Goal: Use online tool/utility: Utilize a website feature to perform a specific function

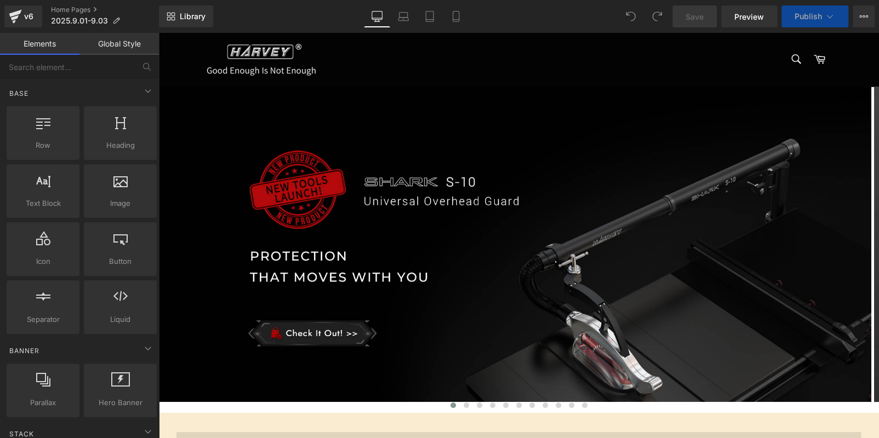
scroll to position [329, 0]
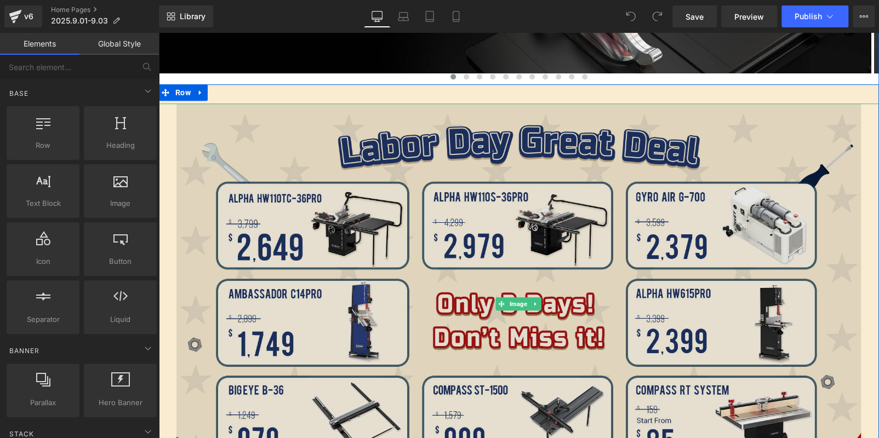
click at [446, 196] on img at bounding box center [518, 304] width 684 height 400
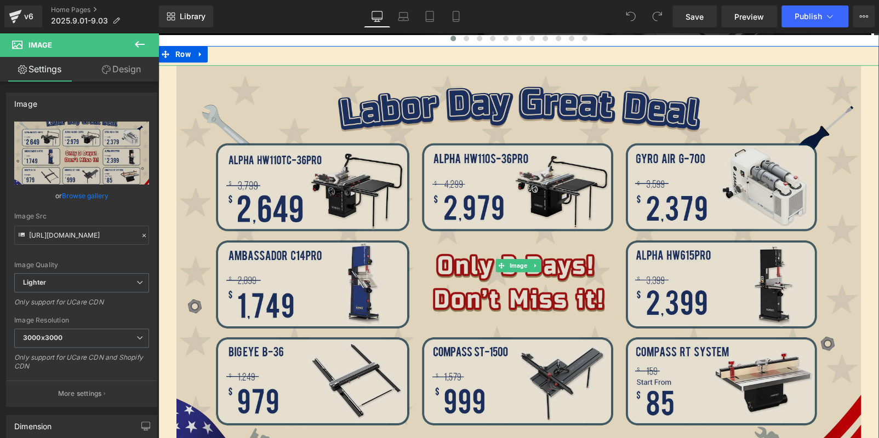
scroll to position [492, 0]
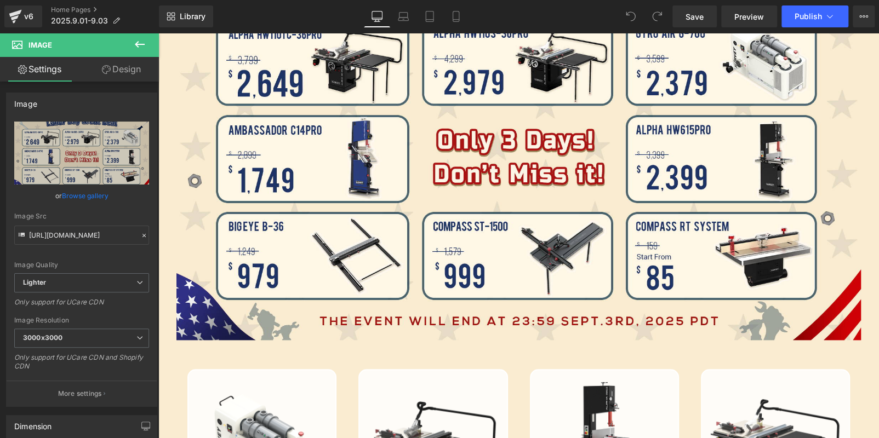
click at [138, 39] on icon at bounding box center [139, 44] width 13 height 13
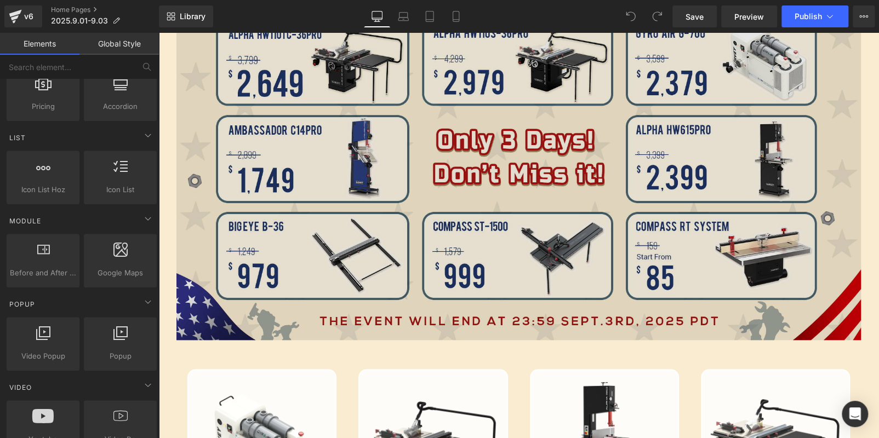
scroll to position [657, 0]
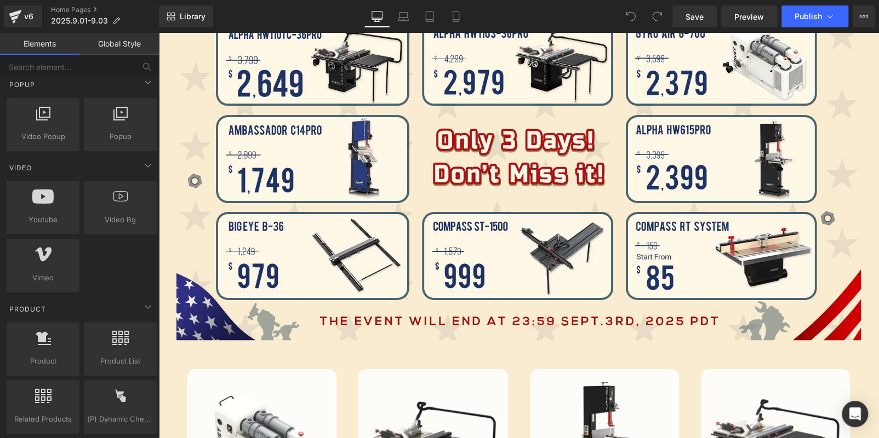
click at [111, 279] on div "Youtube youtube, vimeo, videos Video Bg videos, backgrounds, youtube, vimeo Vim…" at bounding box center [81, 237] width 154 height 116
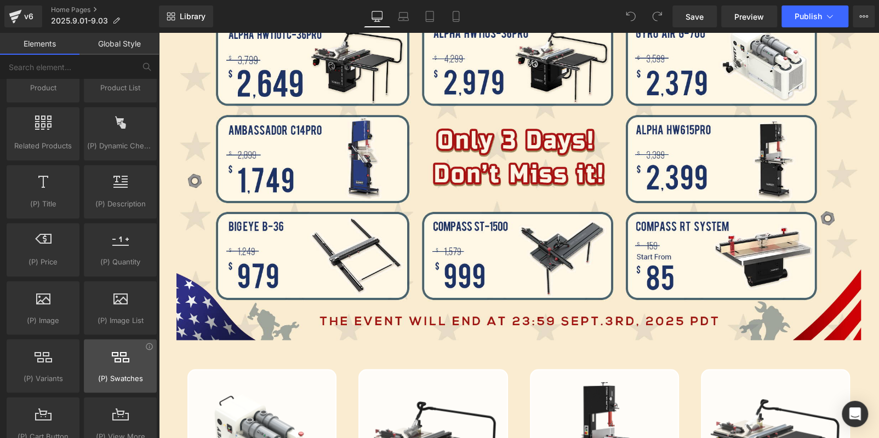
scroll to position [1150, 0]
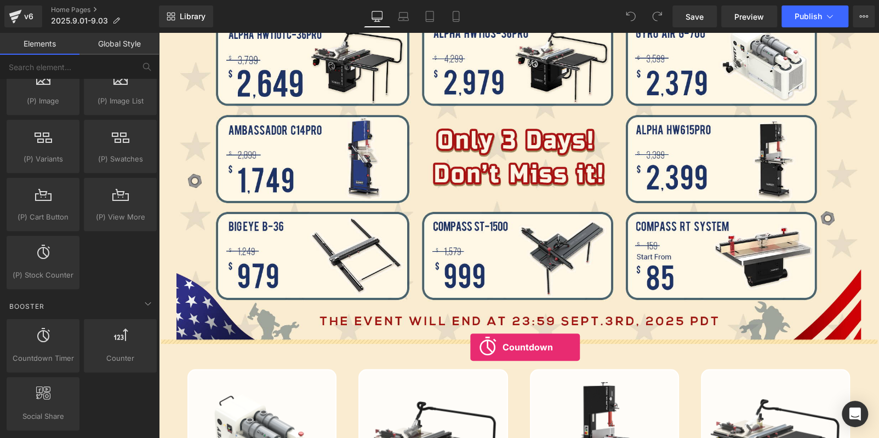
drag, startPoint x: 205, startPoint y: 380, endPoint x: 470, endPoint y: 347, distance: 266.6
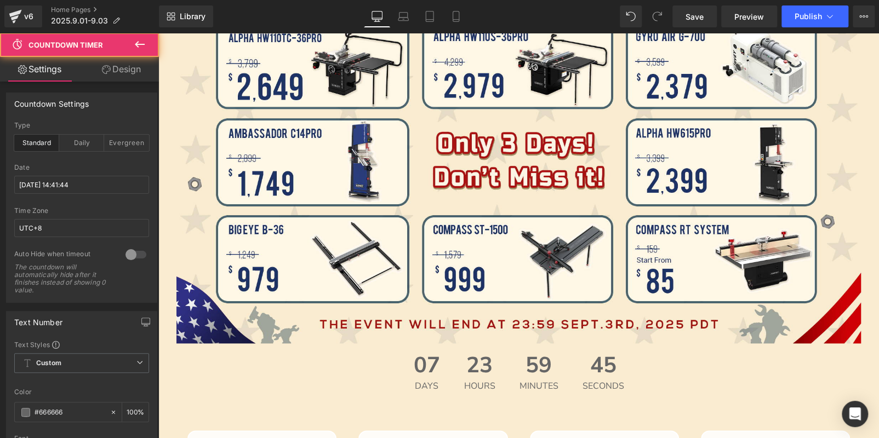
click at [496, 343] on div "23 Hours" at bounding box center [479, 372] width 53 height 58
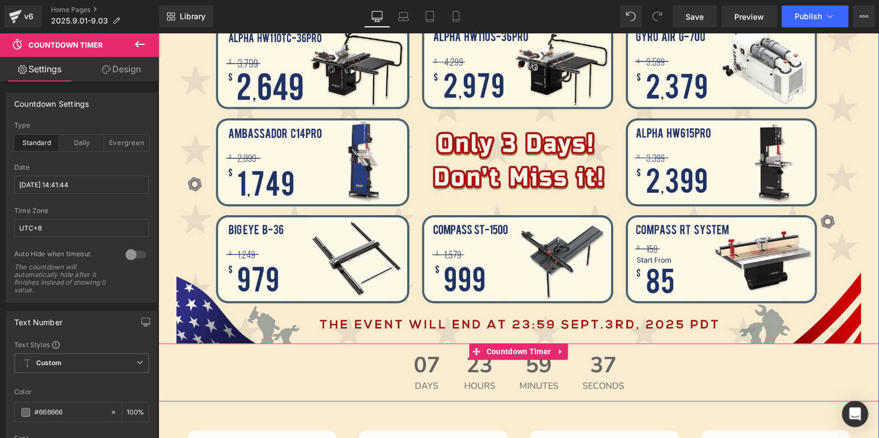
scroll to position [661, 0]
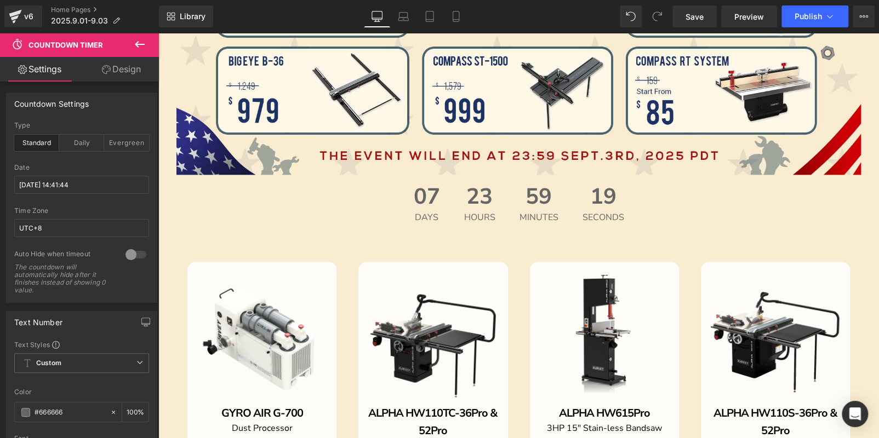
click at [464, 213] on span "Hours" at bounding box center [479, 217] width 31 height 9
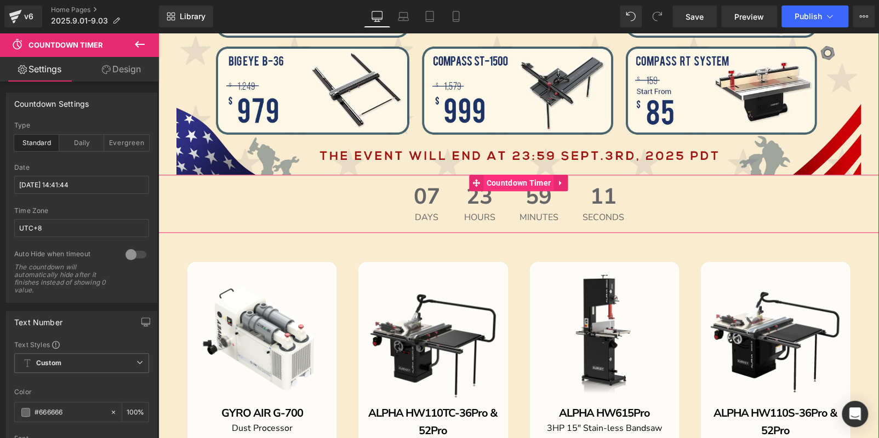
click at [494, 185] on span "Countdown Timer" at bounding box center [519, 183] width 70 height 16
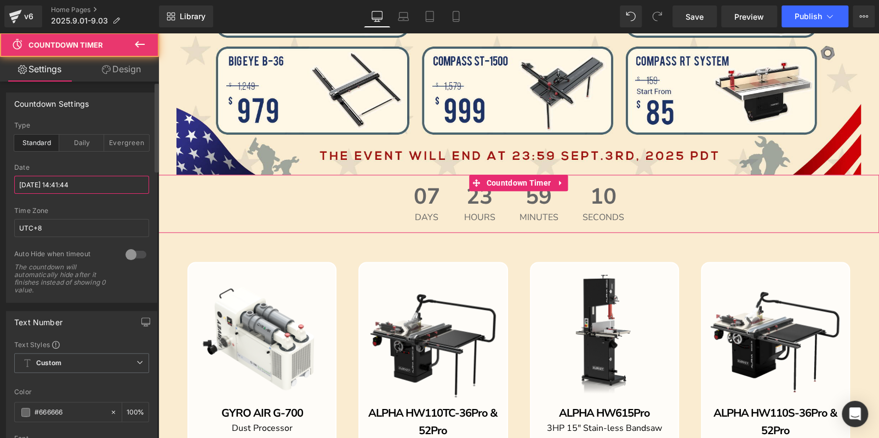
click at [105, 188] on input "[DATE] 14:41:44" at bounding box center [81, 185] width 135 height 18
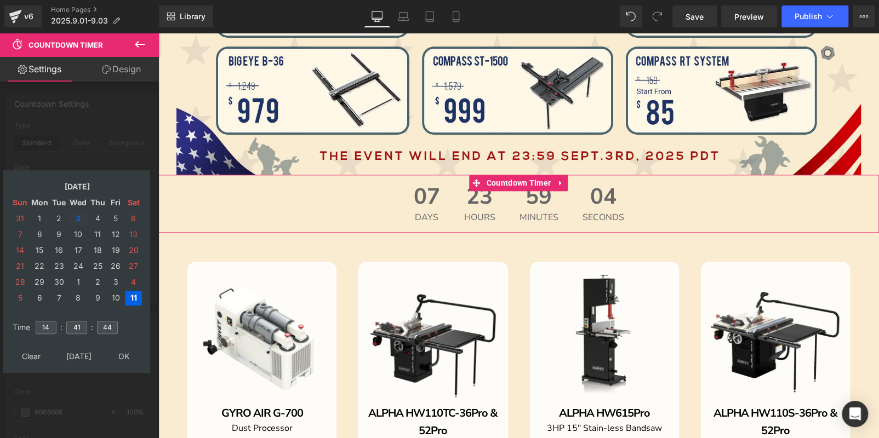
click at [77, 218] on td "3" at bounding box center [77, 218] width 19 height 15
click at [96, 220] on td "4" at bounding box center [98, 218] width 18 height 15
drag, startPoint x: 52, startPoint y: 323, endPoint x: 10, endPoint y: 318, distance: 41.9
click at [11, 320] on tr "Time 14 : 41 : 44" at bounding box center [77, 321] width 134 height 12
type input "15"
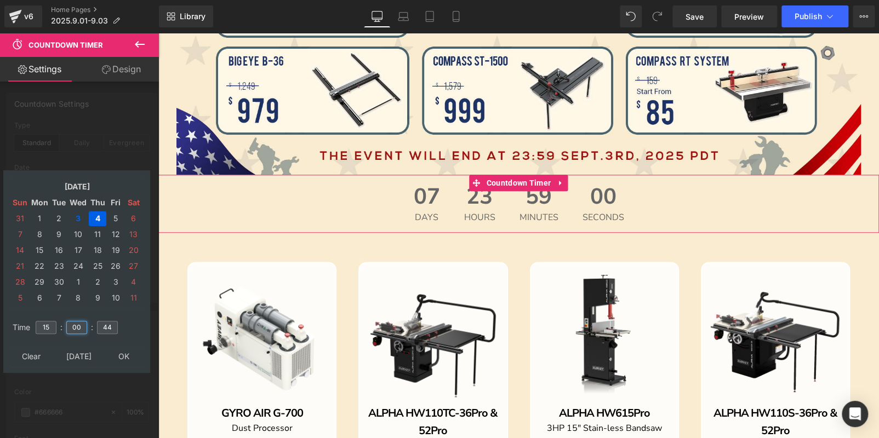
type input "00"
type input "[DATE] 15:00:00"
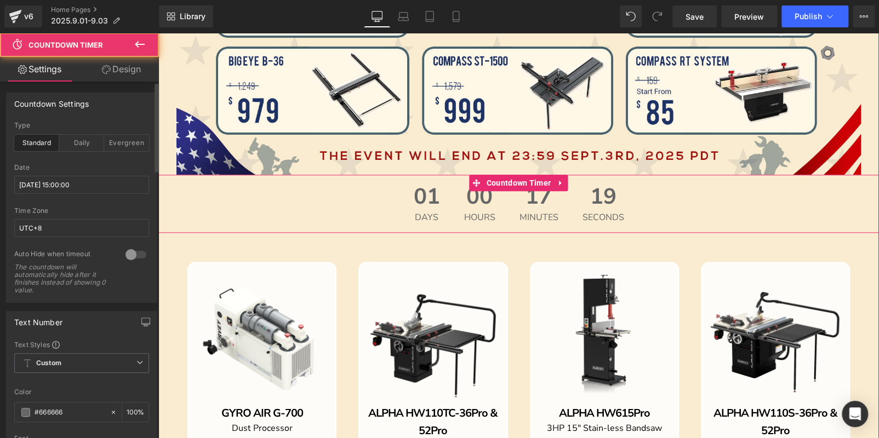
click at [364, 203] on div "01 Days 00 Hours 17 Minutes 19 Seconds" at bounding box center [518, 204] width 720 height 58
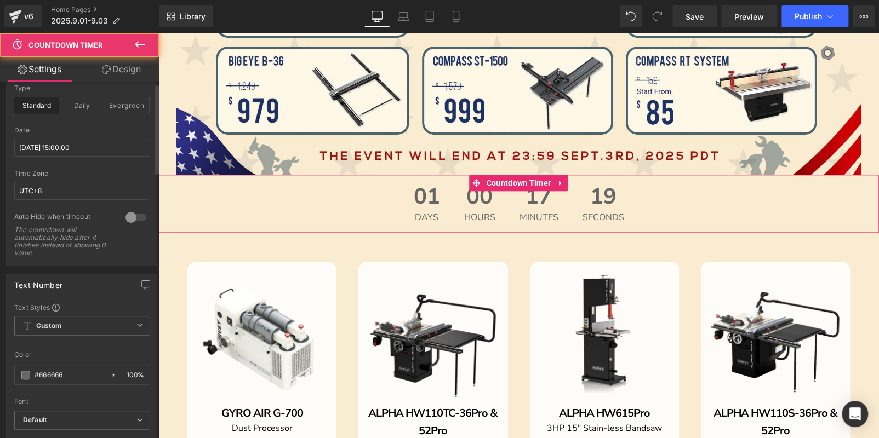
scroll to position [110, 0]
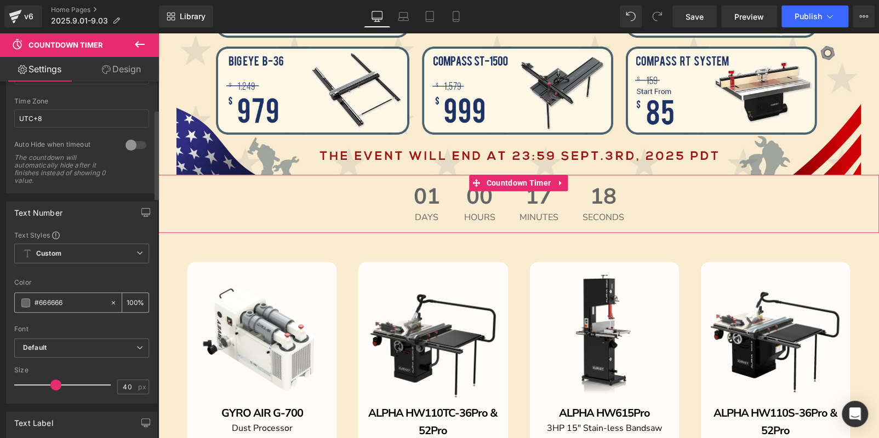
click at [27, 299] on span at bounding box center [25, 303] width 9 height 9
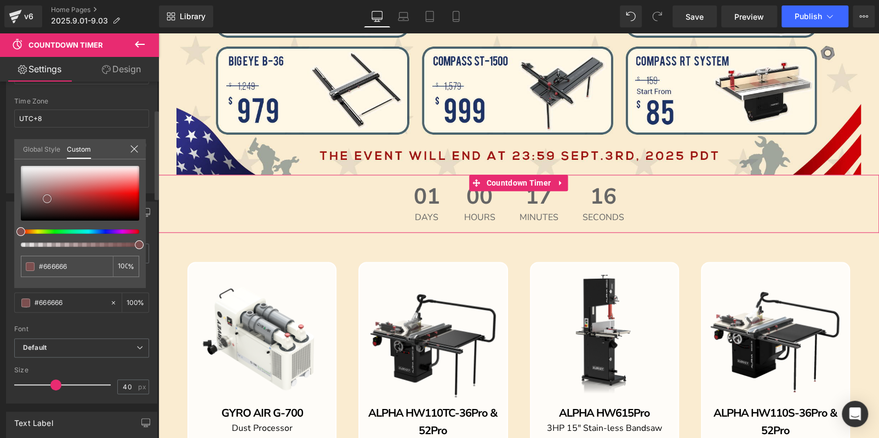
type input "#933838"
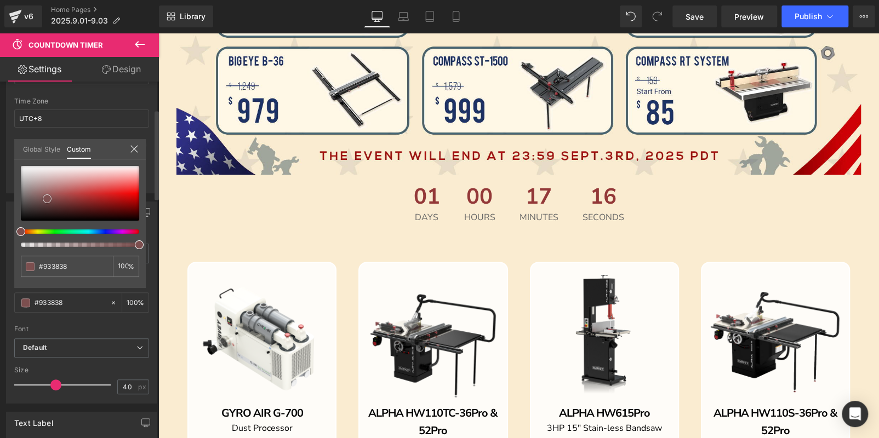
type input "#bf1111"
type input "#c90c0c"
type input "#cc0909"
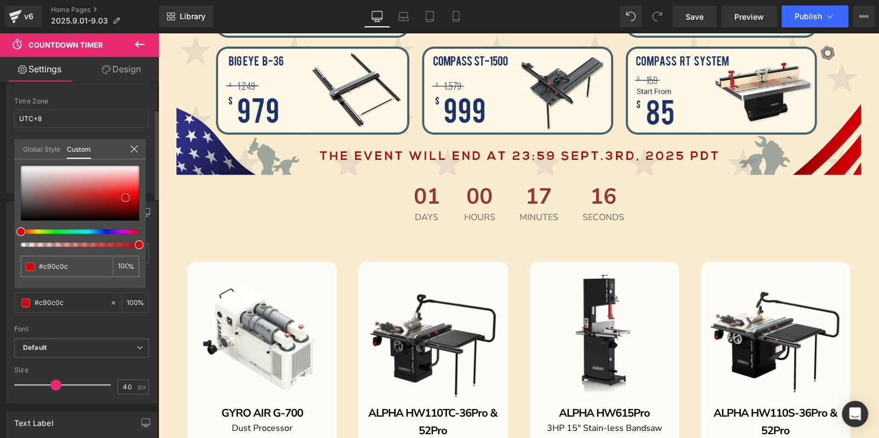
type input "#cc0909"
type input "#d10909"
type input "#d80707"
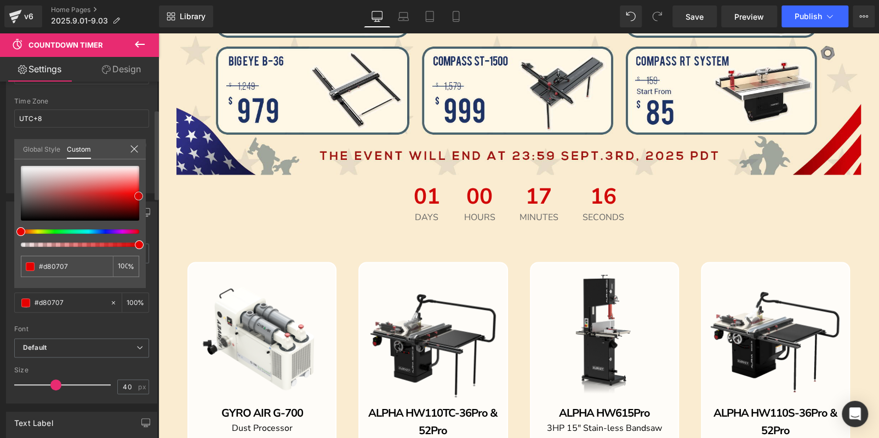
type input "#e40101"
type input "#ea0000"
type input "#ef0000"
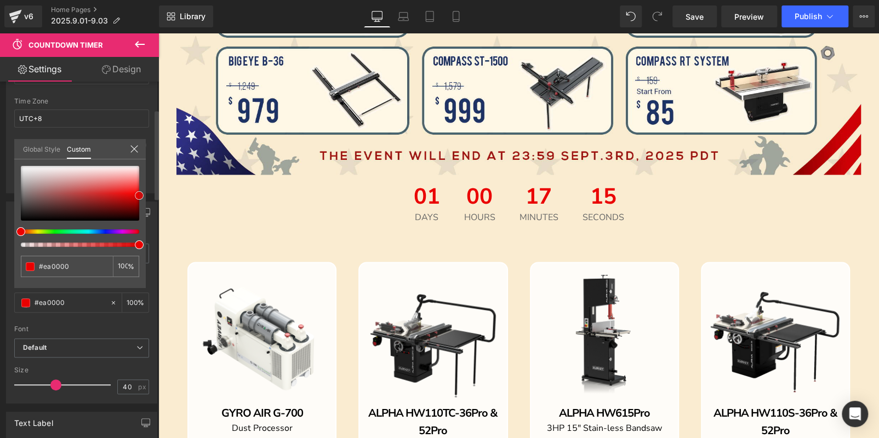
type input "#ef0000"
type input "#f40000"
type input "#ff0000"
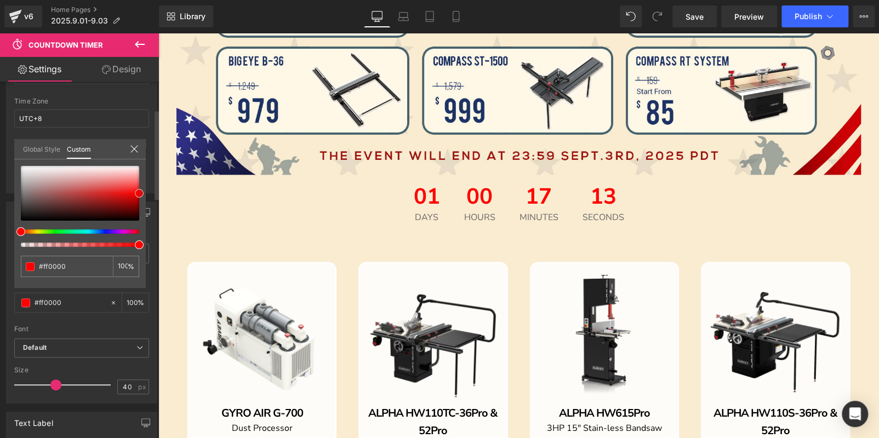
drag, startPoint x: 21, startPoint y: 195, endPoint x: 143, endPoint y: 190, distance: 122.3
click at [143, 190] on div "#ff0000 100 %" at bounding box center [79, 227] width 131 height 122
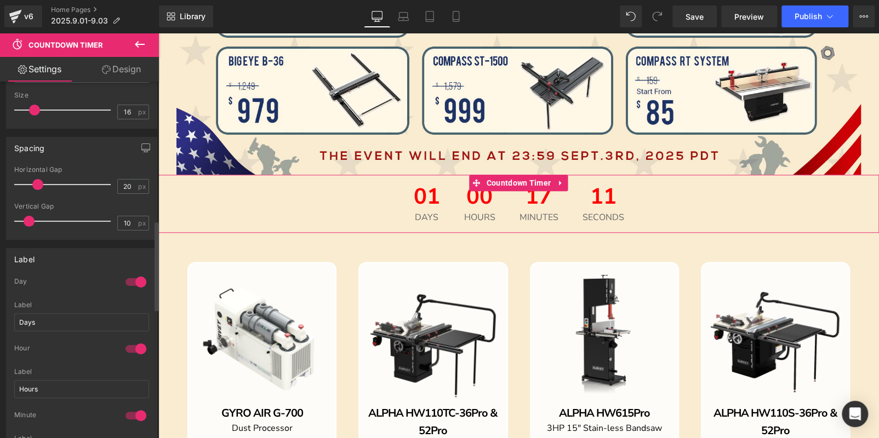
scroll to position [603, 0]
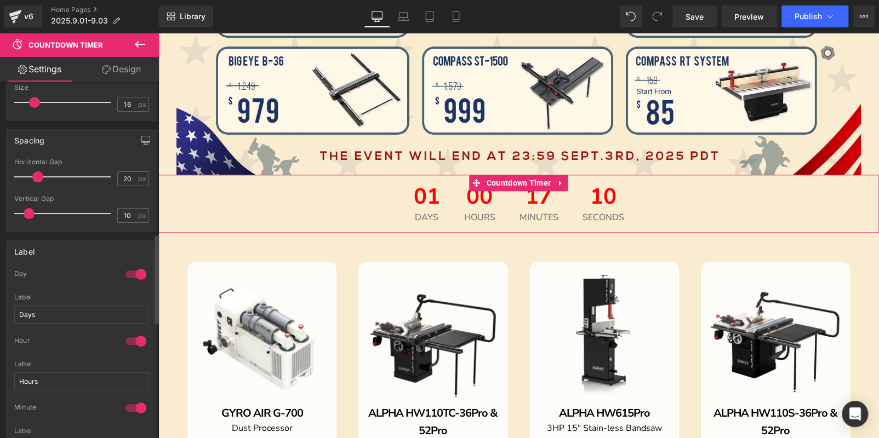
drag, startPoint x: 130, startPoint y: 273, endPoint x: 115, endPoint y: 187, distance: 87.8
click at [130, 273] on div at bounding box center [136, 275] width 26 height 18
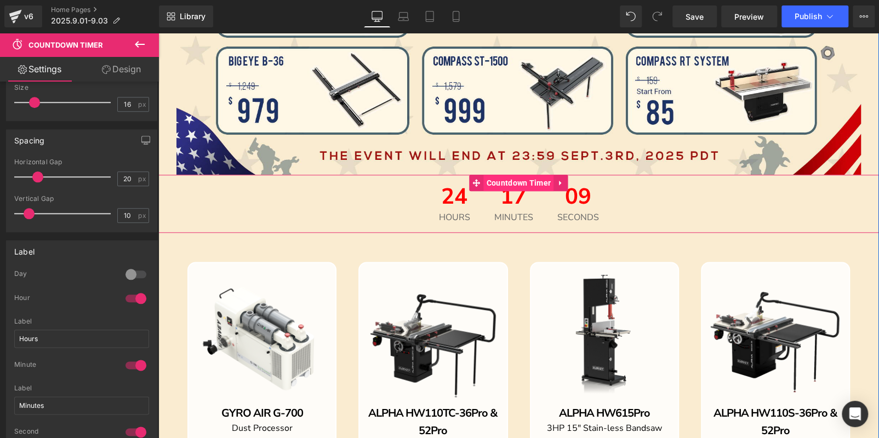
click at [496, 184] on span "Countdown Timer" at bounding box center [519, 183] width 70 height 16
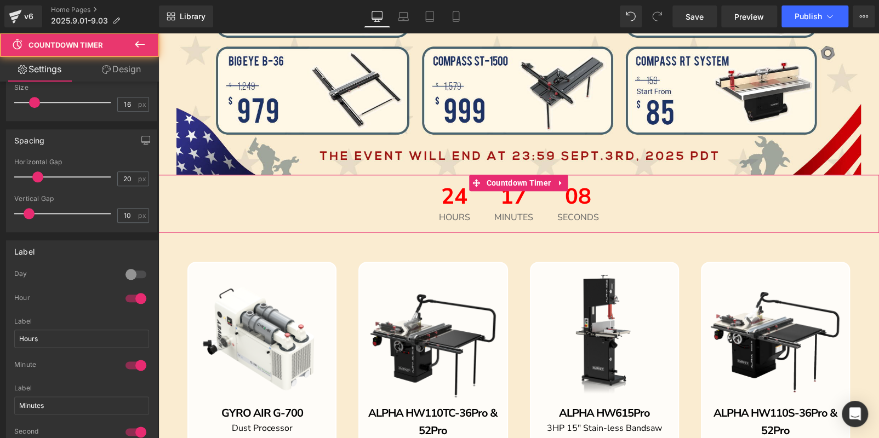
click at [125, 74] on link "Design" at bounding box center [121, 69] width 79 height 25
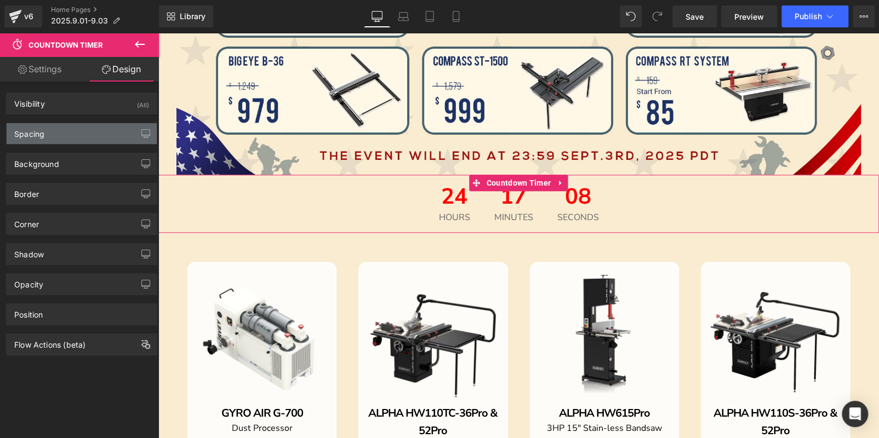
type input "0"
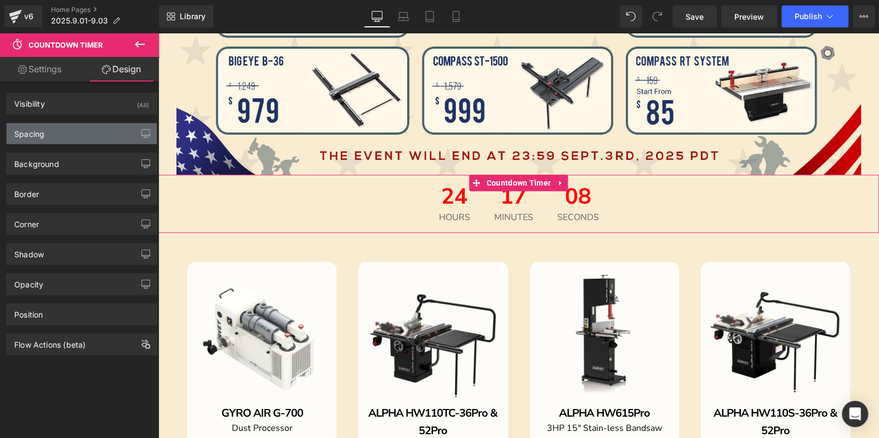
type input "0"
click at [73, 131] on div "Spacing" at bounding box center [82, 133] width 150 height 21
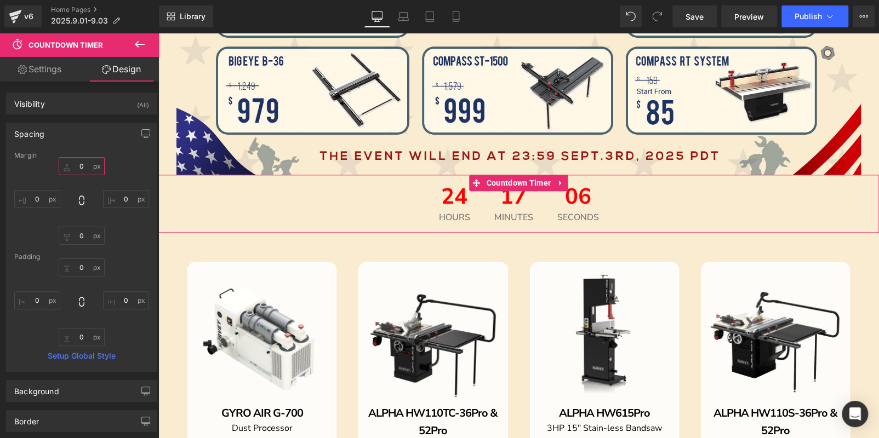
click at [83, 164] on input "0" at bounding box center [82, 166] width 46 height 18
type input "30"
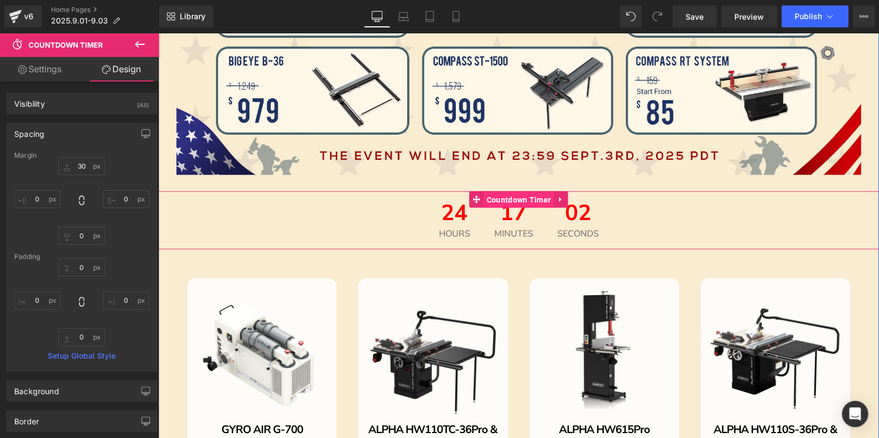
click at [502, 205] on span "Countdown Timer" at bounding box center [519, 200] width 70 height 16
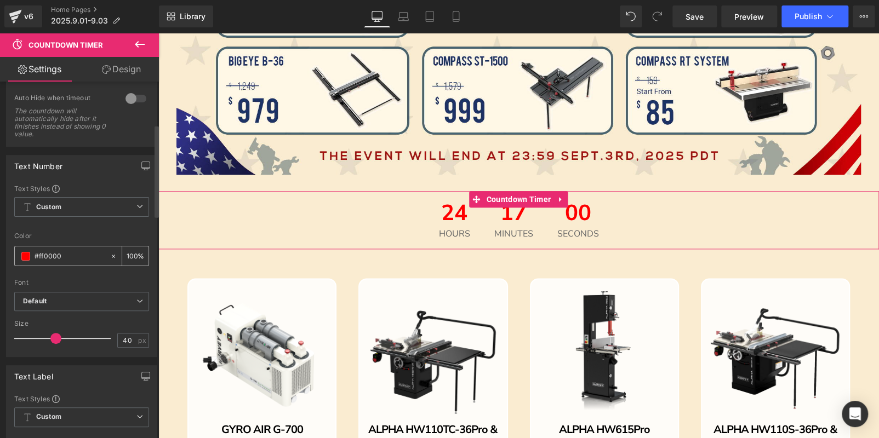
scroll to position [164, 0]
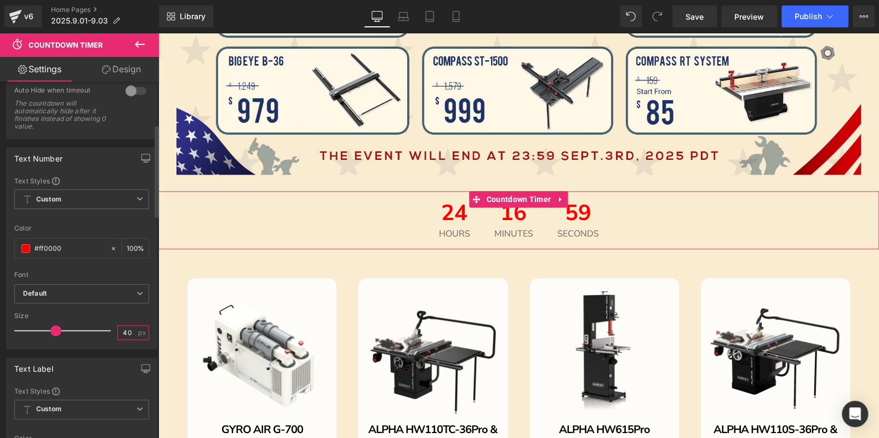
click at [118, 328] on input "40" at bounding box center [127, 333] width 19 height 14
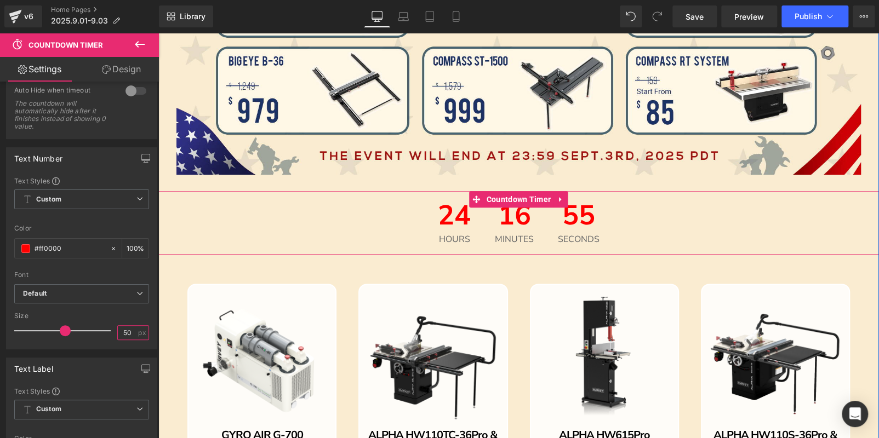
type input "50"
click at [438, 220] on span "24" at bounding box center [454, 218] width 33 height 33
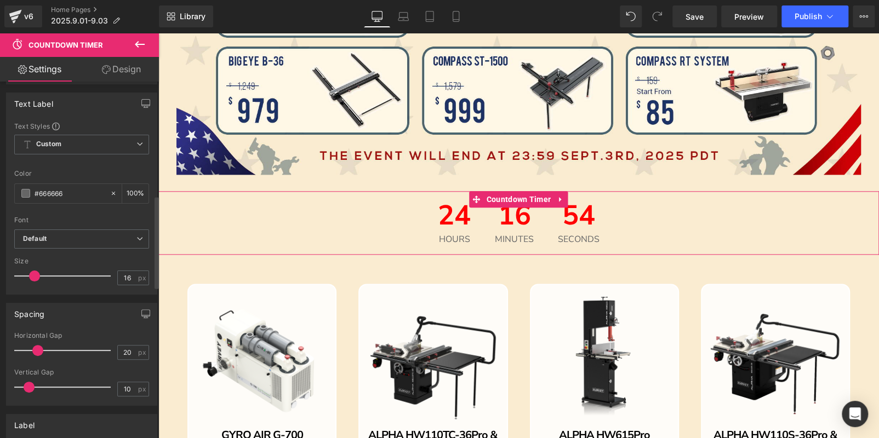
scroll to position [438, 0]
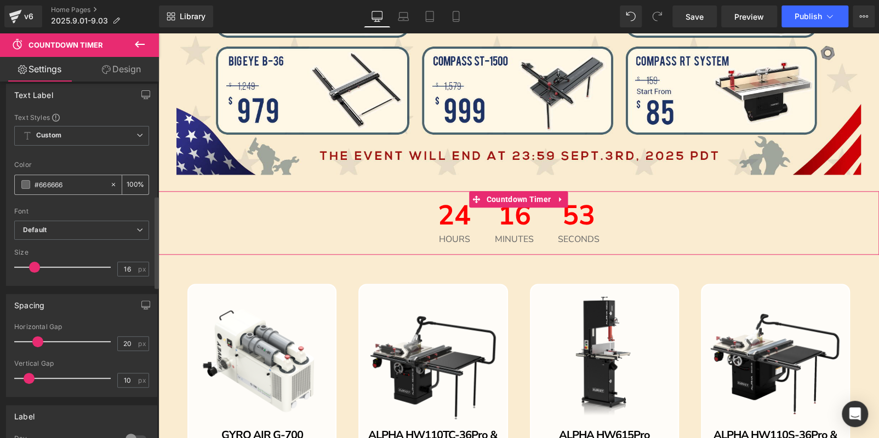
click at [22, 176] on div "#666666" at bounding box center [62, 184] width 95 height 19
click at [25, 180] on span at bounding box center [25, 184] width 9 height 9
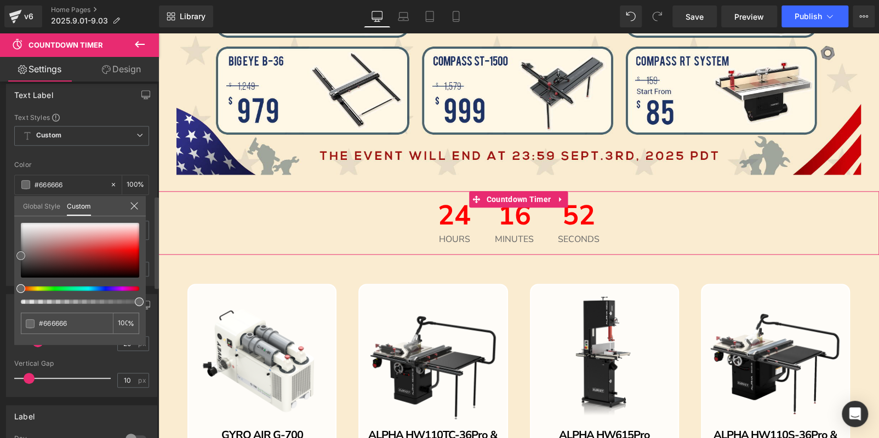
type input "#636363"
type input "#3d3d3d"
type input "#020202"
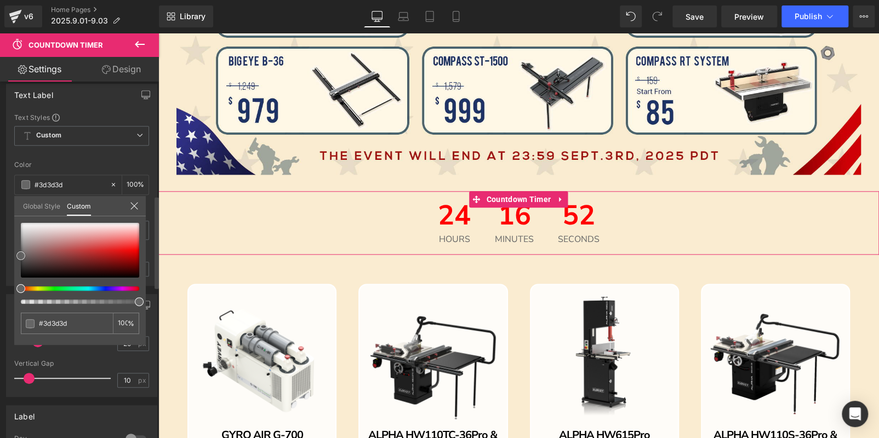
type input "#020202"
type input "#000000"
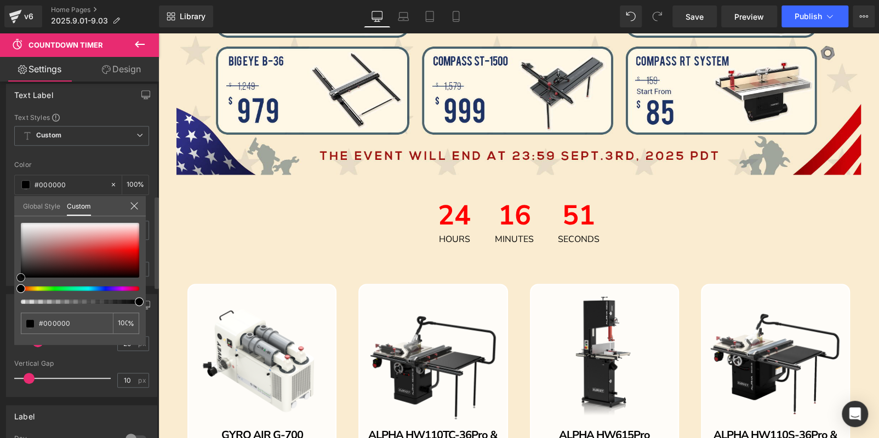
drag, startPoint x: 22, startPoint y: 253, endPoint x: 5, endPoint y: 316, distance: 65.6
click at [5, 286] on div "Text Label Text Styles Custom Custom Setup Global Style Custom Setup Global Sty…" at bounding box center [82, 181] width 164 height 210
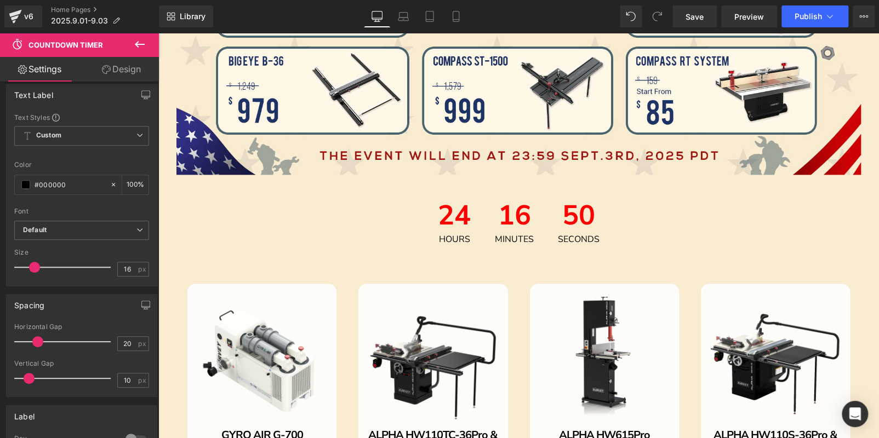
click at [402, 20] on icon at bounding box center [403, 16] width 11 height 11
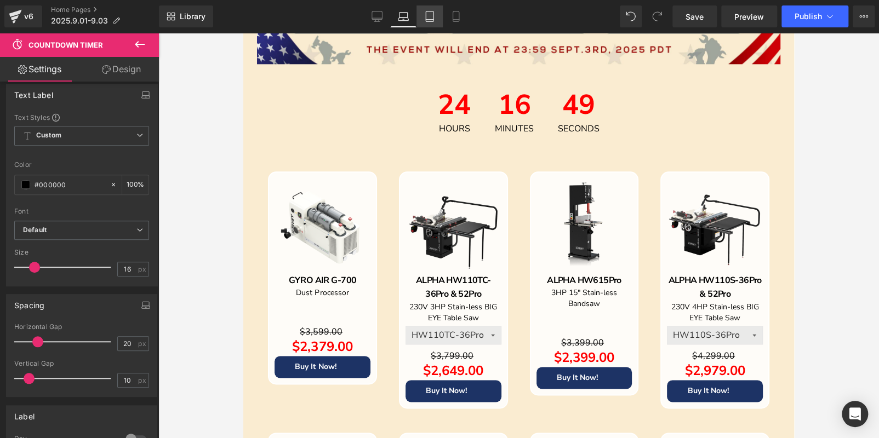
type input "100"
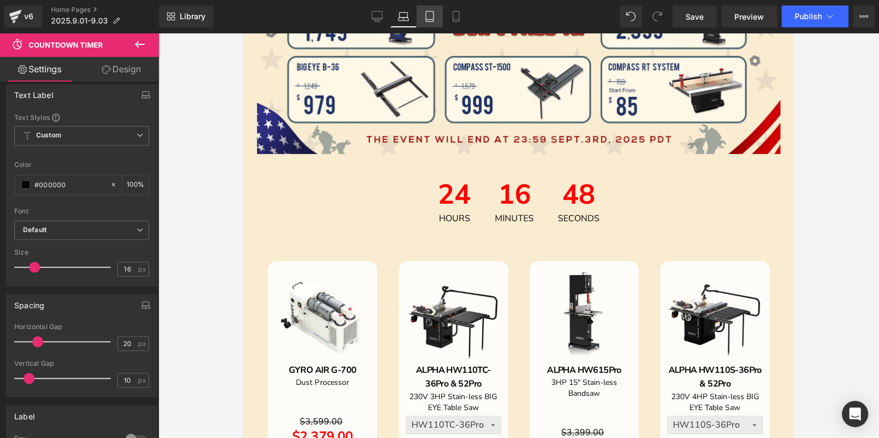
click at [429, 16] on icon at bounding box center [429, 16] width 11 height 11
type input "100"
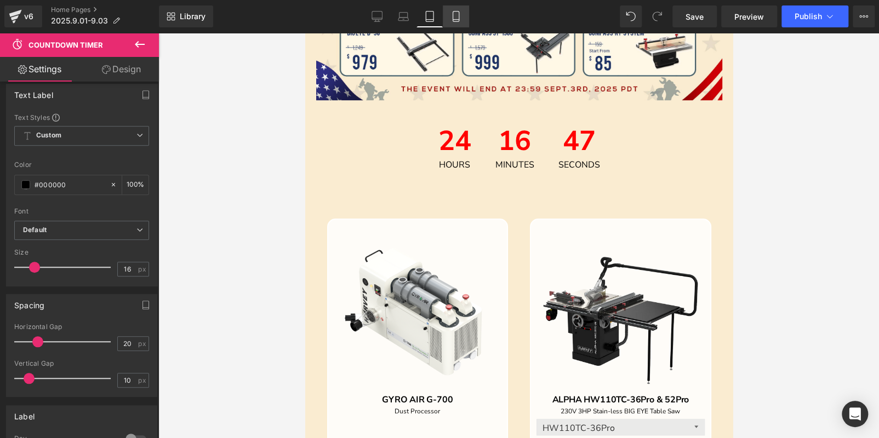
click at [461, 16] on link "Mobile" at bounding box center [456, 16] width 26 height 22
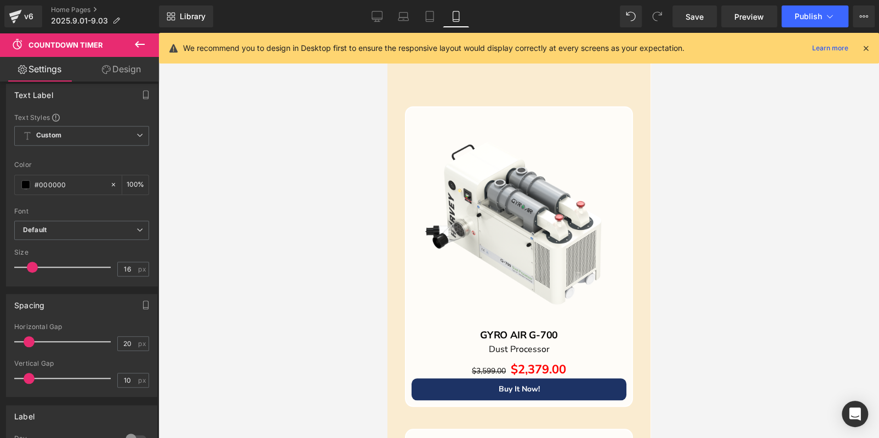
type input "100"
type input "14"
type input "10"
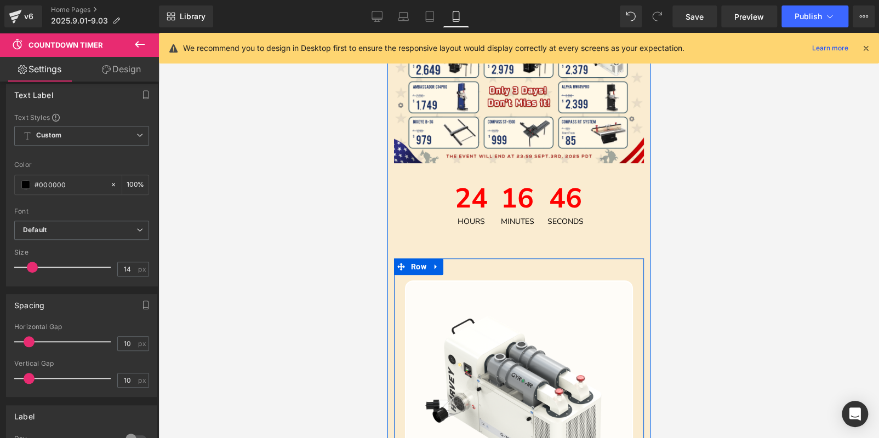
scroll to position [79, 0]
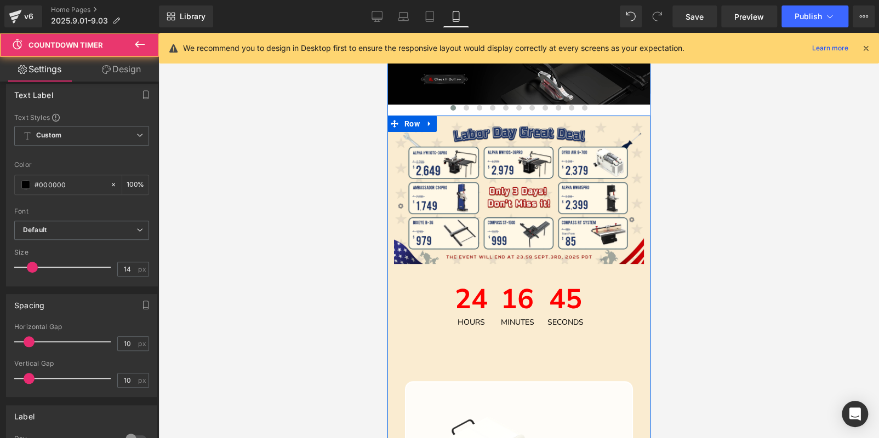
click at [547, 326] on span "Seconds" at bounding box center [565, 323] width 36 height 8
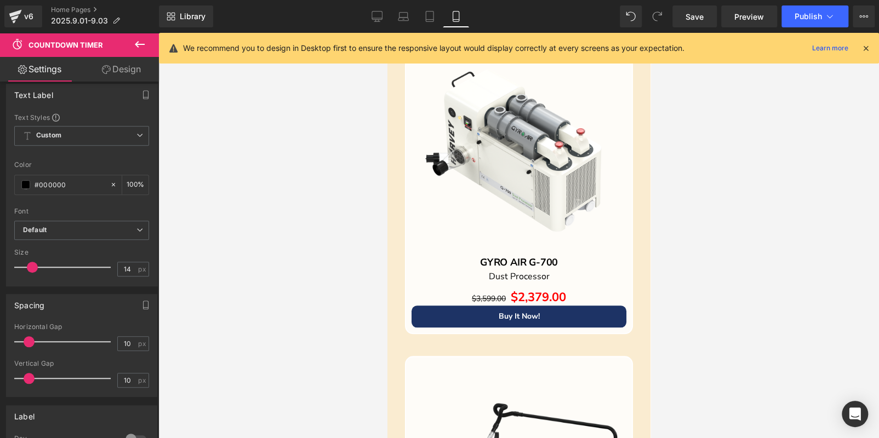
scroll to position [627, 0]
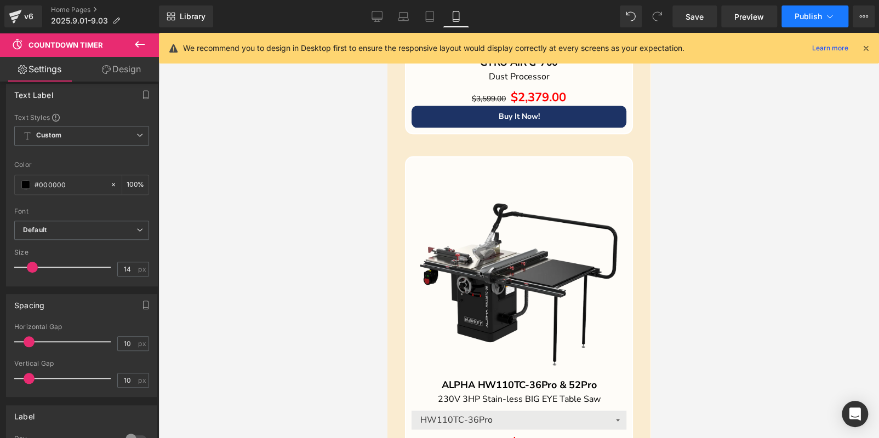
click at [799, 17] on span "Publish" at bounding box center [807, 16] width 27 height 9
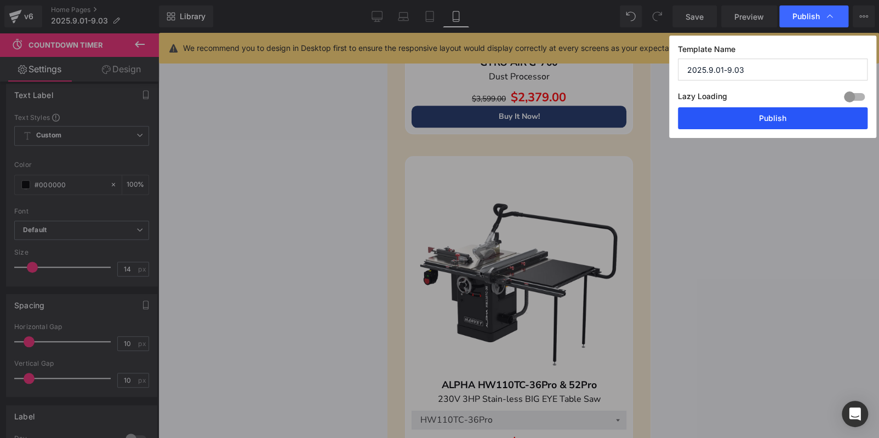
click at [739, 124] on button "Publish" at bounding box center [773, 118] width 190 height 22
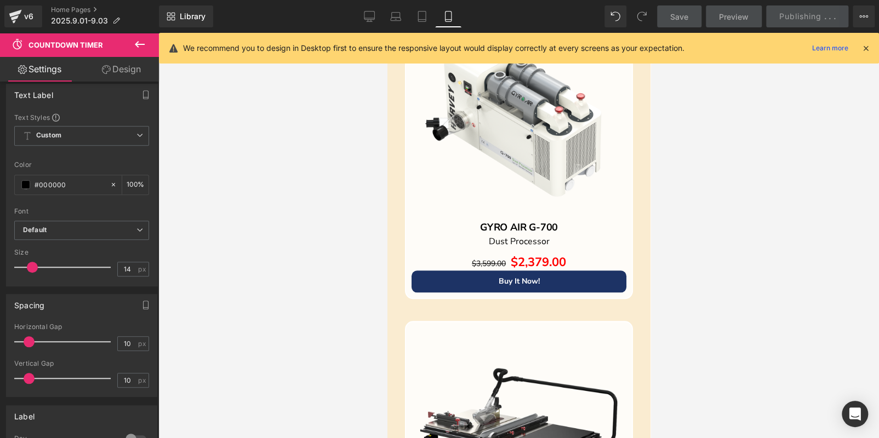
scroll to position [188, 0]
